Goal: Find specific page/section: Find specific page/section

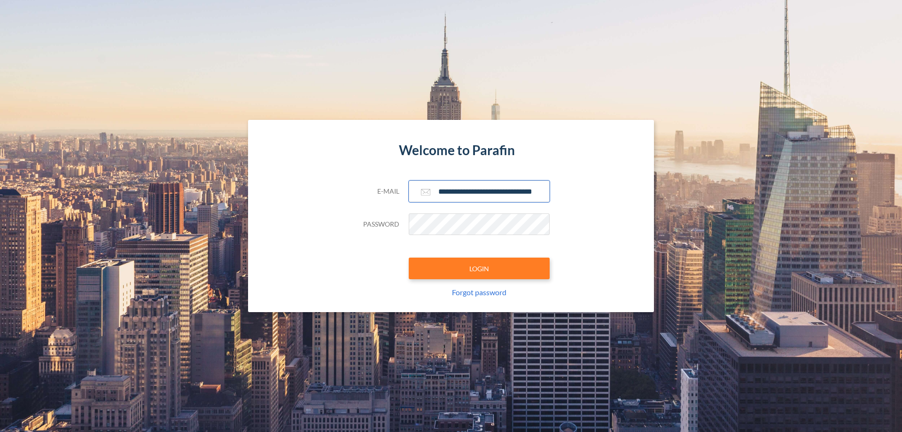
type input "**********"
click at [479, 268] on button "LOGIN" at bounding box center [479, 269] width 141 height 22
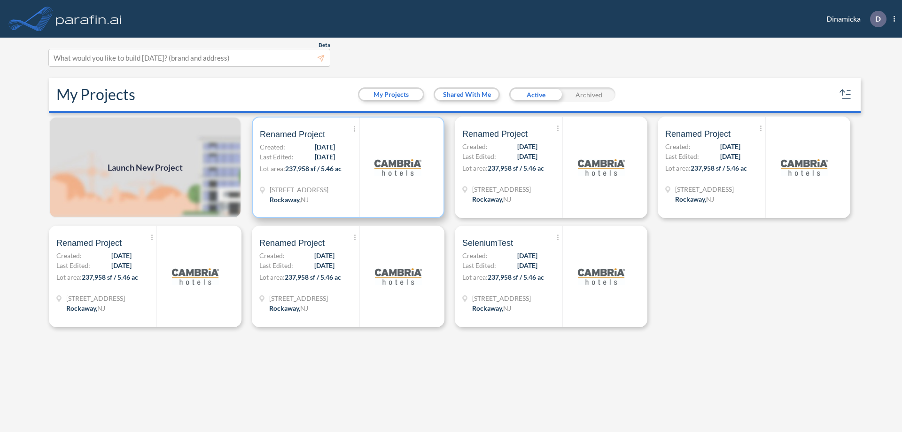
scroll to position [2, 0]
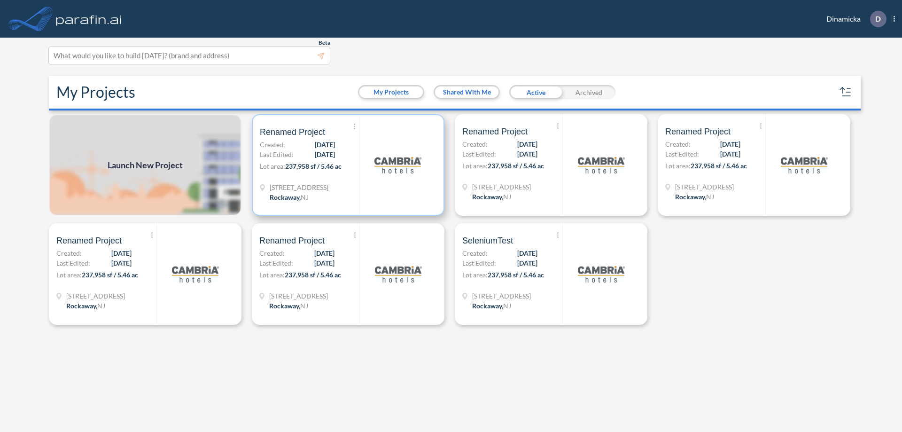
click at [348, 165] on p "Lot area: 237,958 sf / 5.46 ac" at bounding box center [310, 168] width 100 height 14
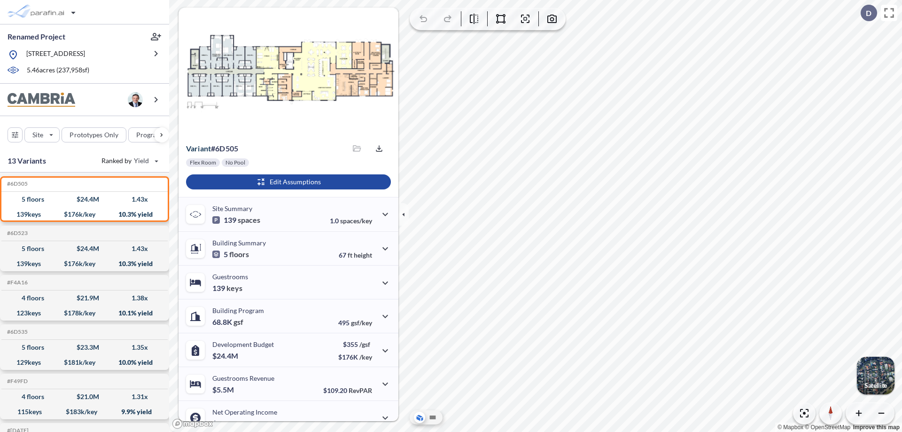
scroll to position [47, 0]
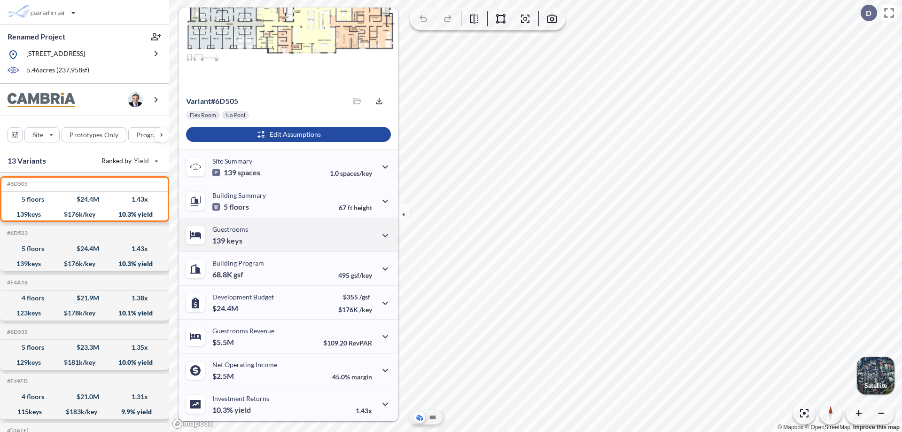
click at [287, 235] on div "Guestrooms 139 keys" at bounding box center [289, 235] width 220 height 34
